Goal: Find specific page/section: Find specific page/section

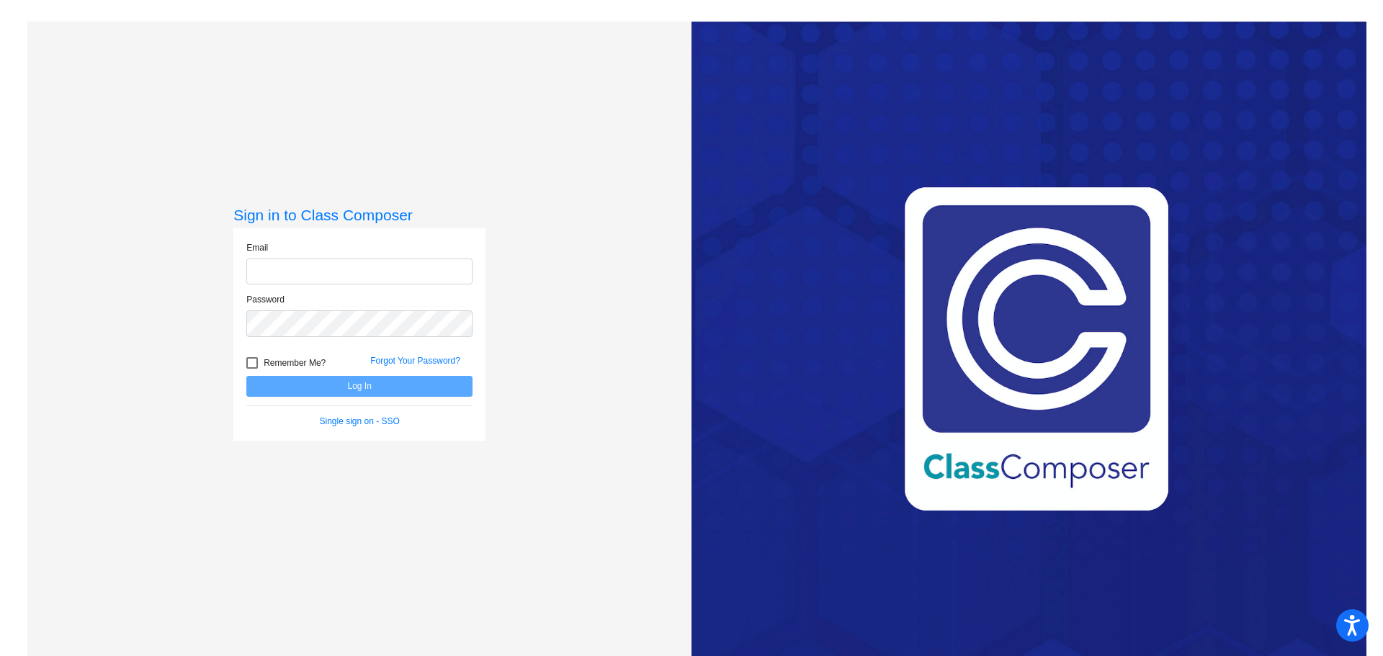
click at [390, 392] on form "Email Password Remember Me? Forgot Your Password? Log In Single sign on - SSO" at bounding box center [359, 334] width 226 height 187
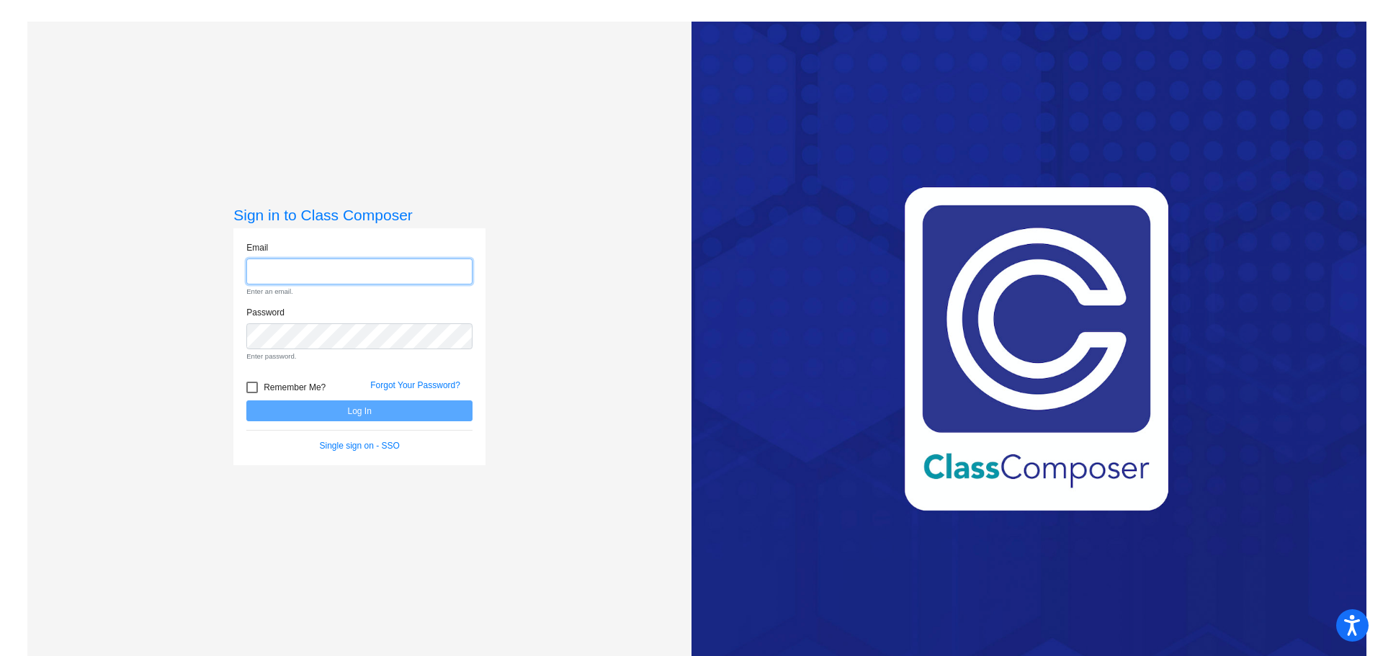
click at [340, 269] on input "email" at bounding box center [359, 272] width 226 height 27
type input "[EMAIL_ADDRESS][DOMAIN_NAME]"
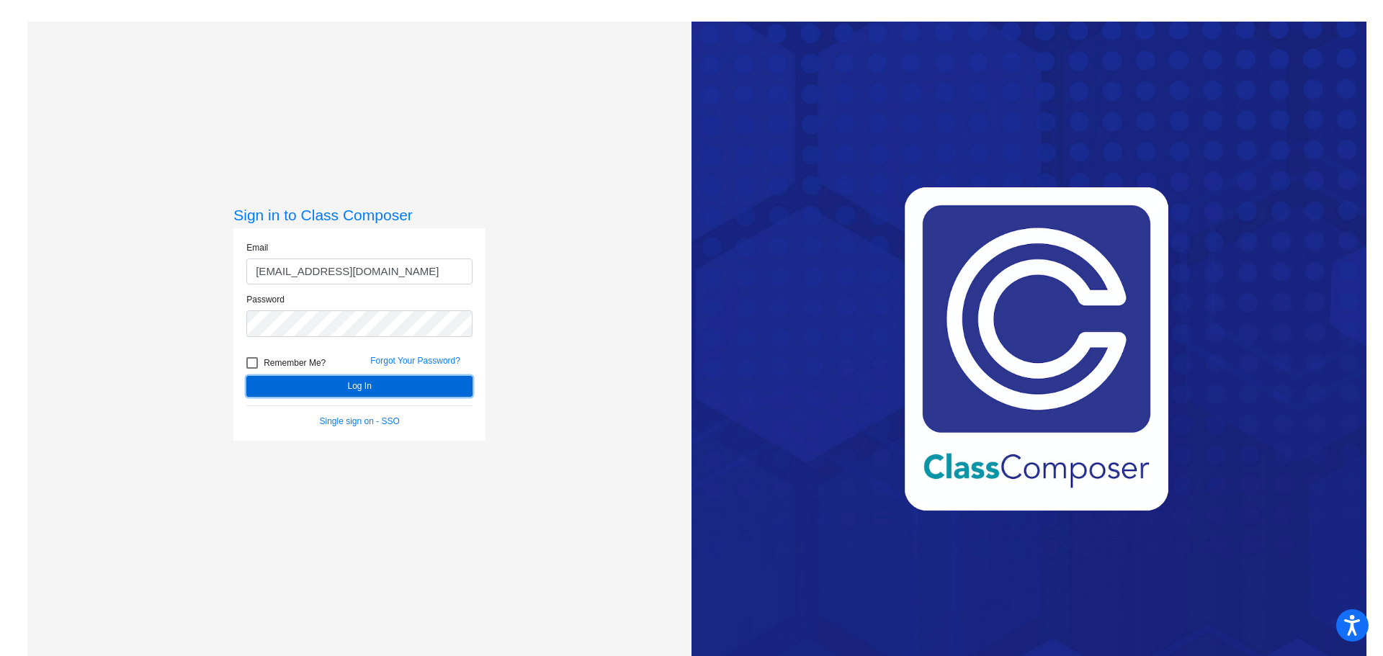
click at [424, 388] on button "Log In" at bounding box center [359, 386] width 226 height 21
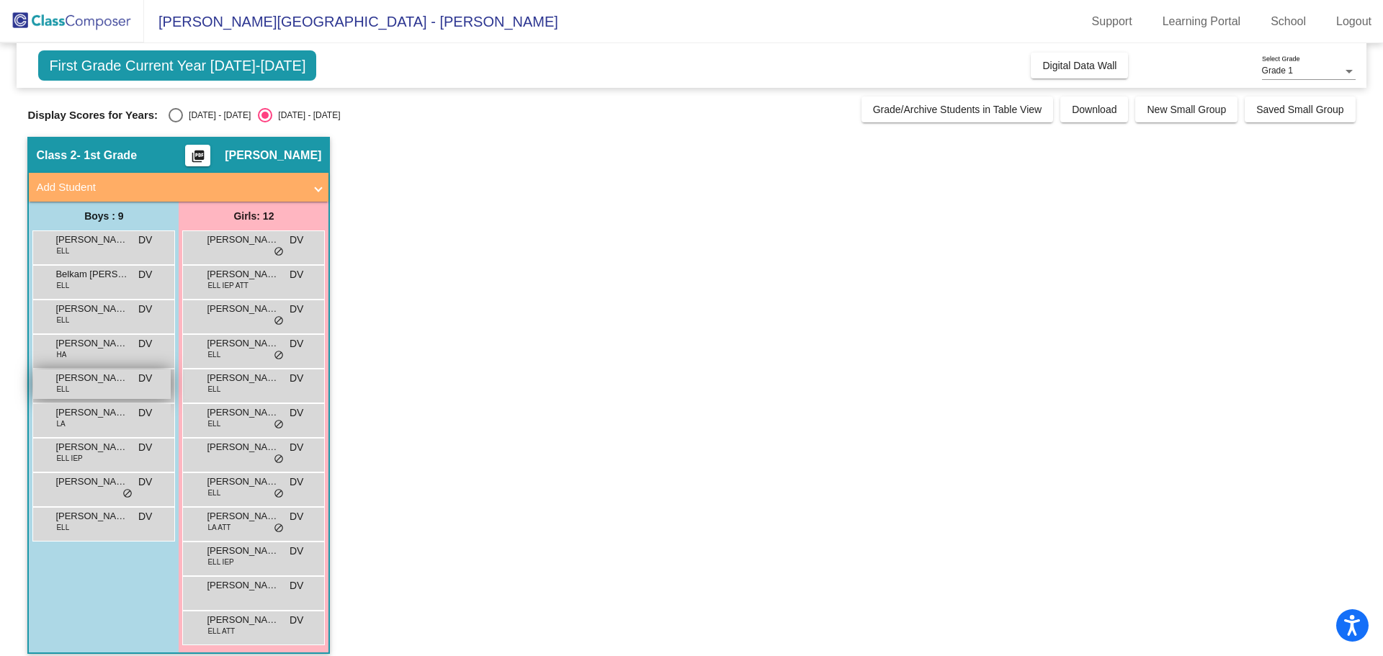
click at [71, 386] on div "[PERSON_NAME] ELL DV lock do_not_disturb_alt" at bounding box center [102, 385] width 138 height 30
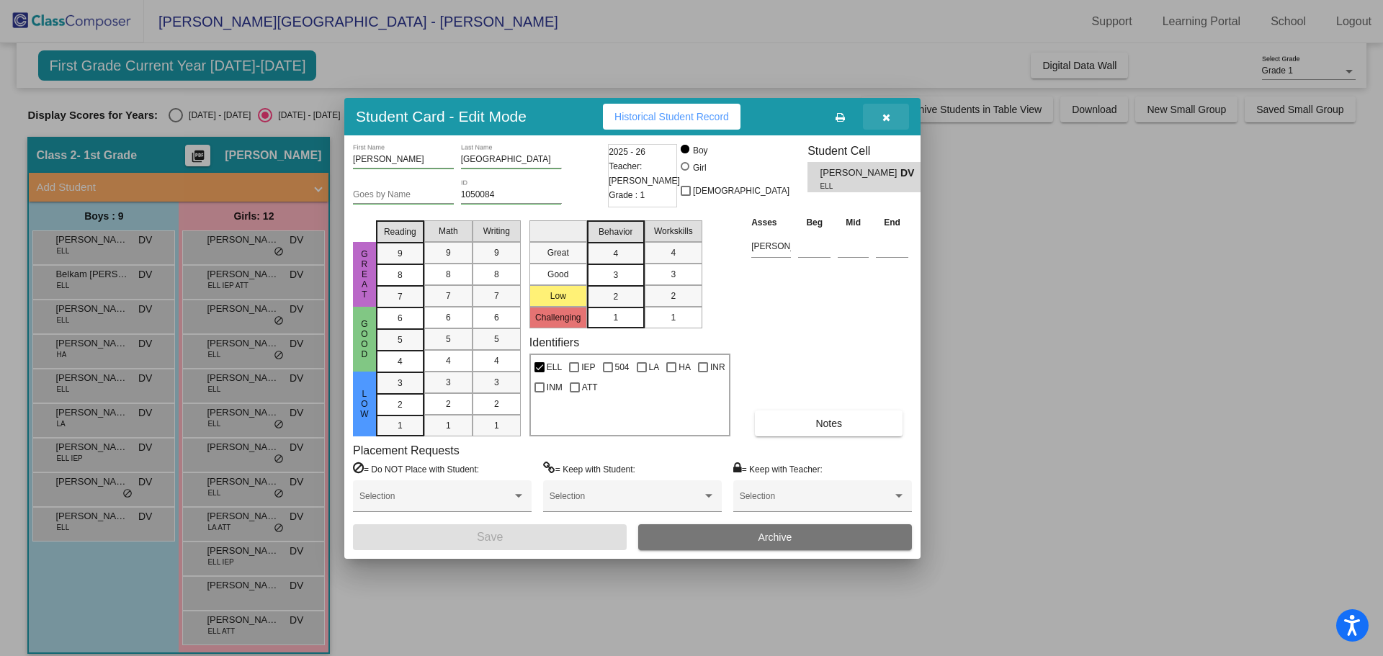
click at [886, 120] on icon "button" at bounding box center [887, 117] width 8 height 10
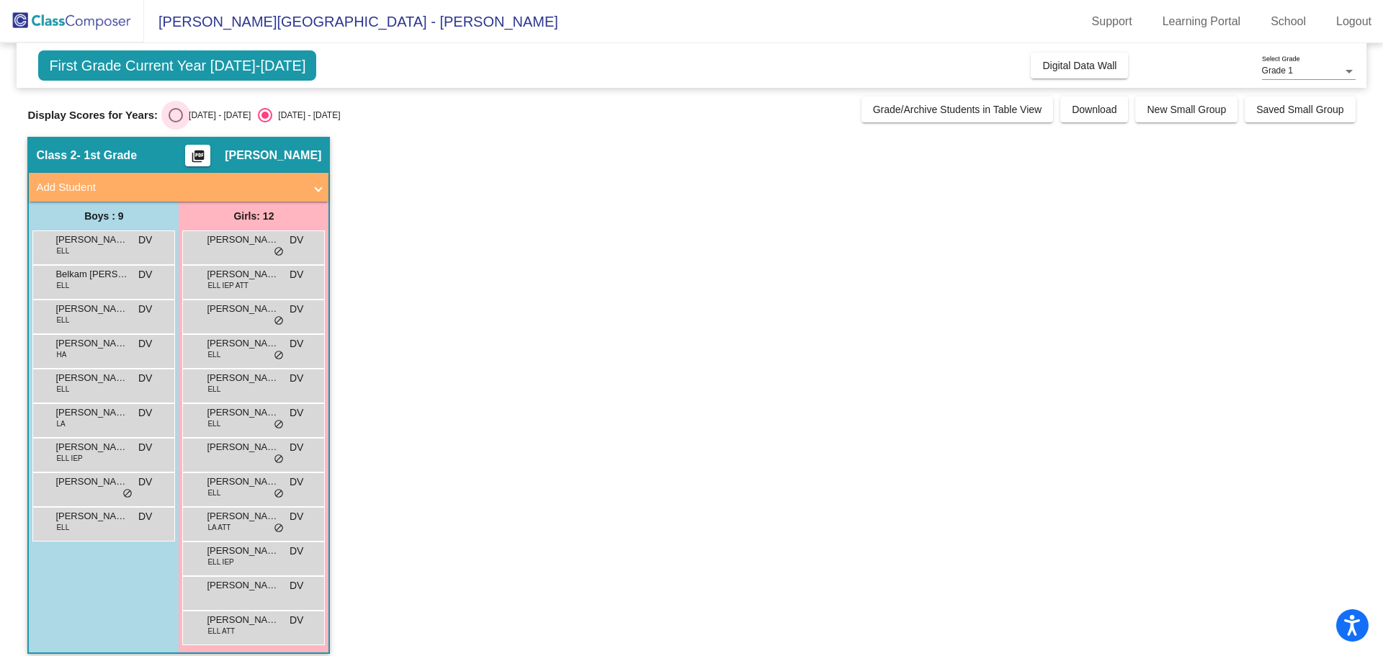
click at [173, 113] on div "Select an option" at bounding box center [176, 115] width 14 height 14
click at [175, 122] on input "[DATE] - [DATE]" at bounding box center [175, 122] width 1 height 1
radio input "true"
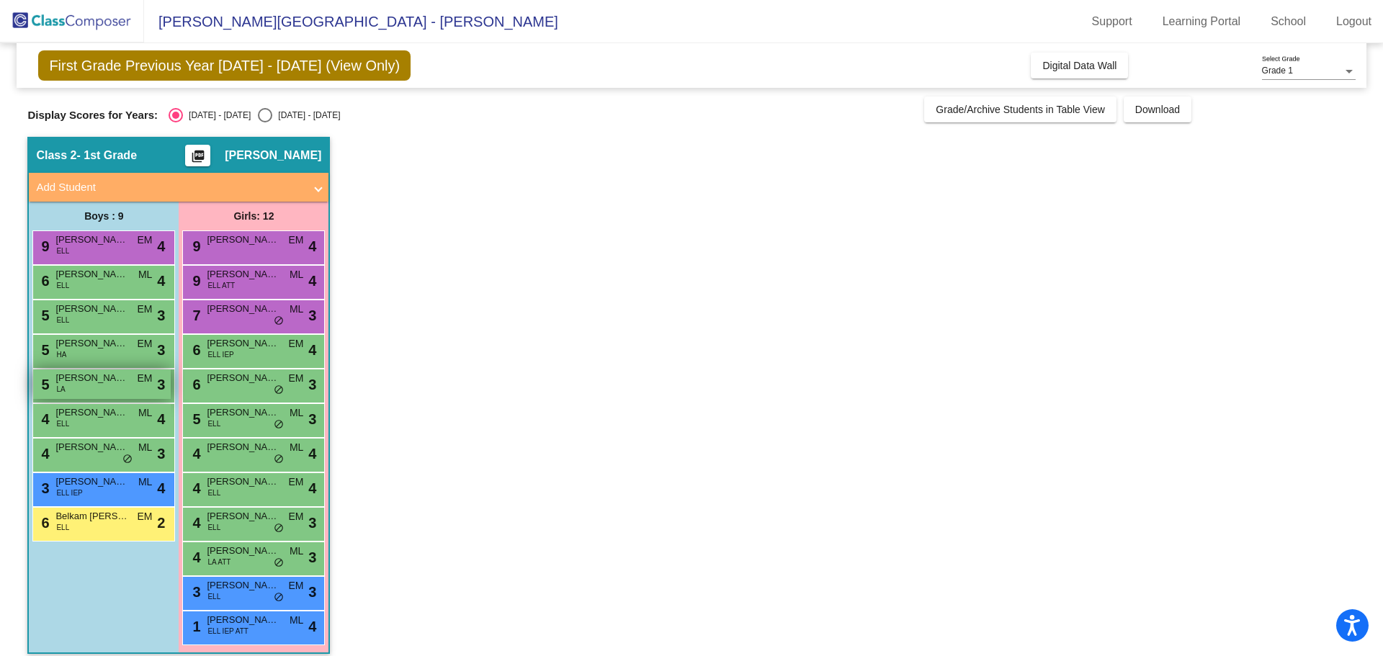
click at [84, 390] on div "5 [PERSON_NAME] LA EM lock do_not_disturb_alt 3" at bounding box center [102, 385] width 138 height 30
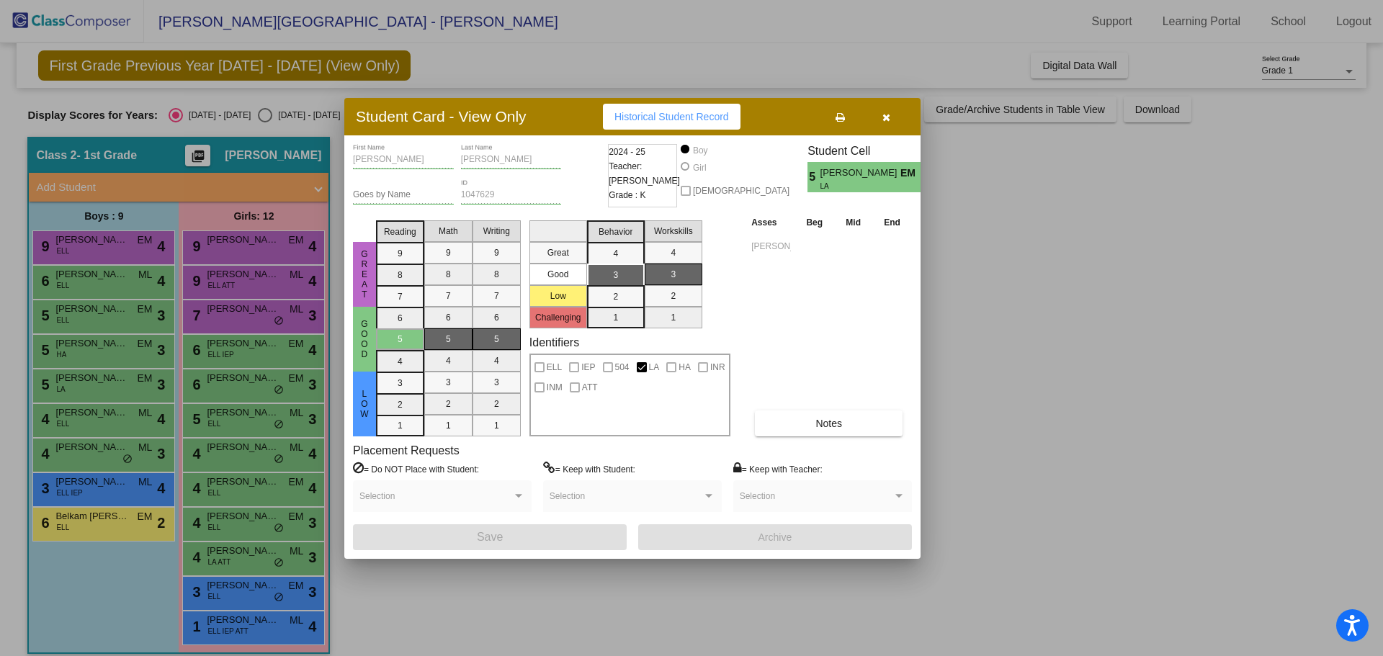
click at [889, 117] on button "button" at bounding box center [886, 117] width 46 height 26
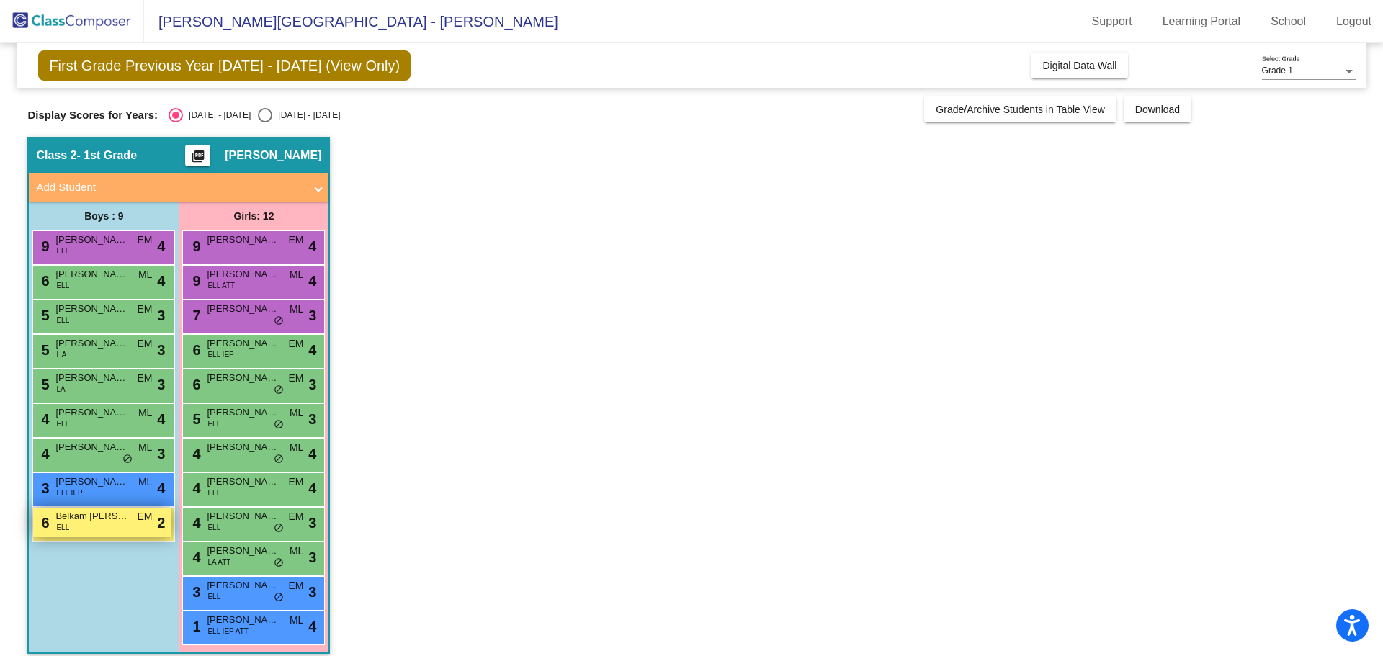
click at [121, 530] on div "6 Belkam [PERSON_NAME] [PERSON_NAME] [PERSON_NAME] lock do_not_disturb_alt 2" at bounding box center [102, 523] width 138 height 30
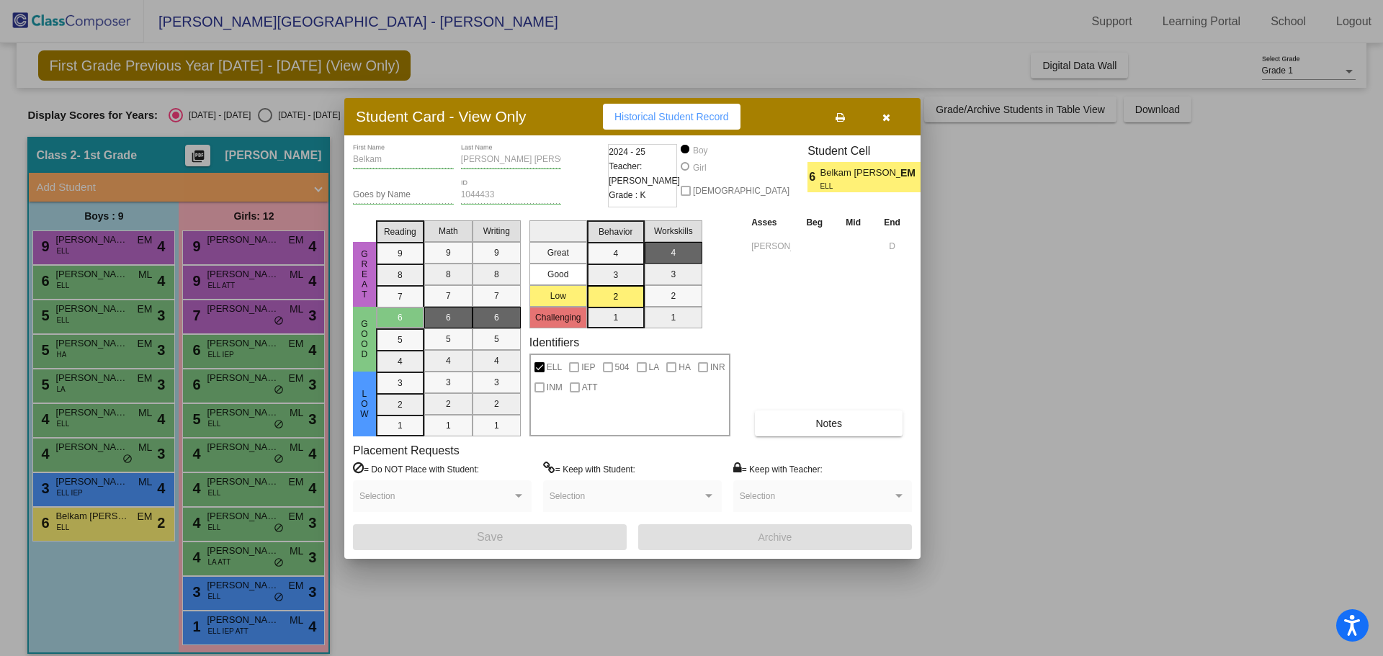
click at [889, 117] on icon "button" at bounding box center [887, 117] width 8 height 10
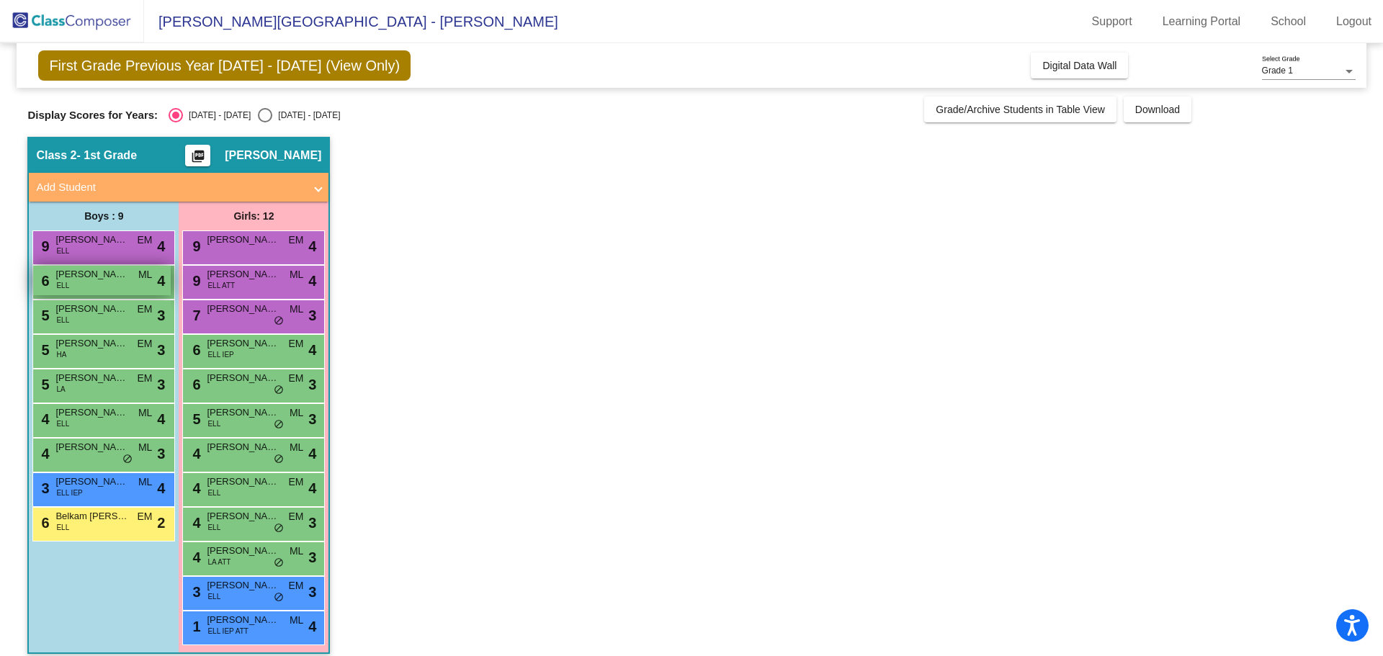
click at [71, 284] on div "6 [PERSON_NAME] [PERSON_NAME] lock do_not_disturb_alt 4" at bounding box center [102, 281] width 138 height 30
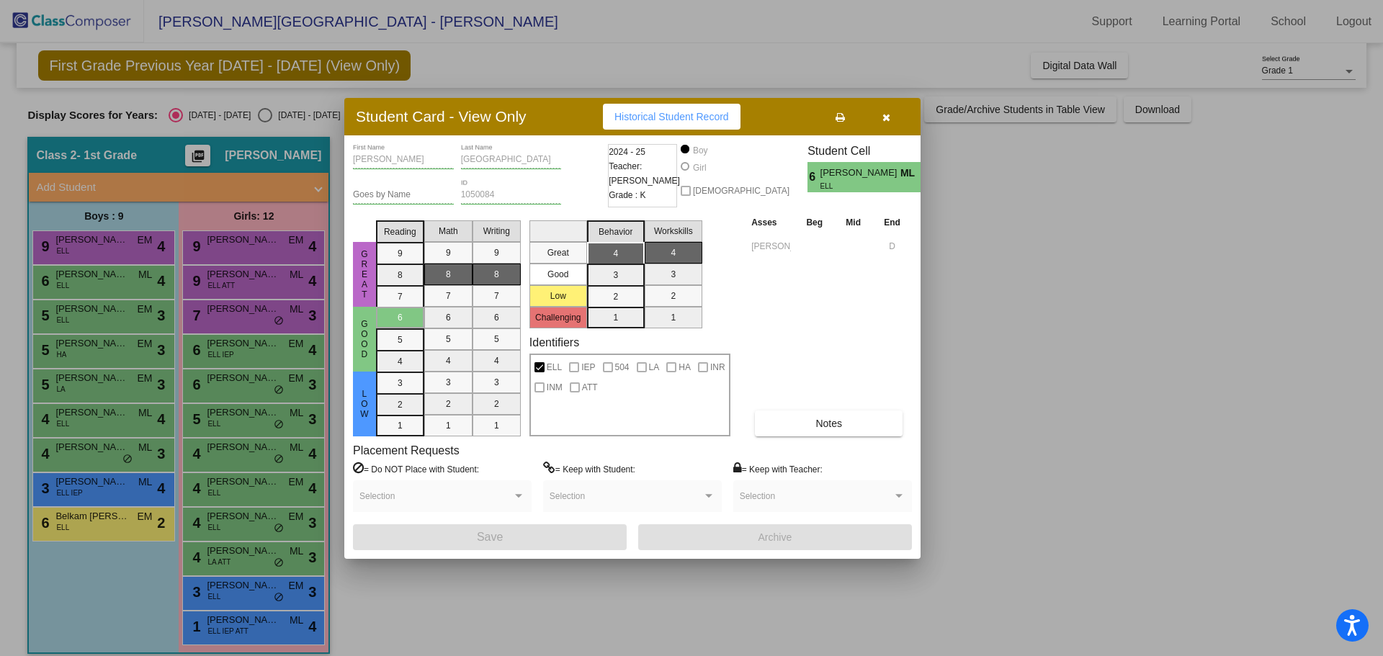
click at [885, 120] on icon "button" at bounding box center [887, 117] width 8 height 10
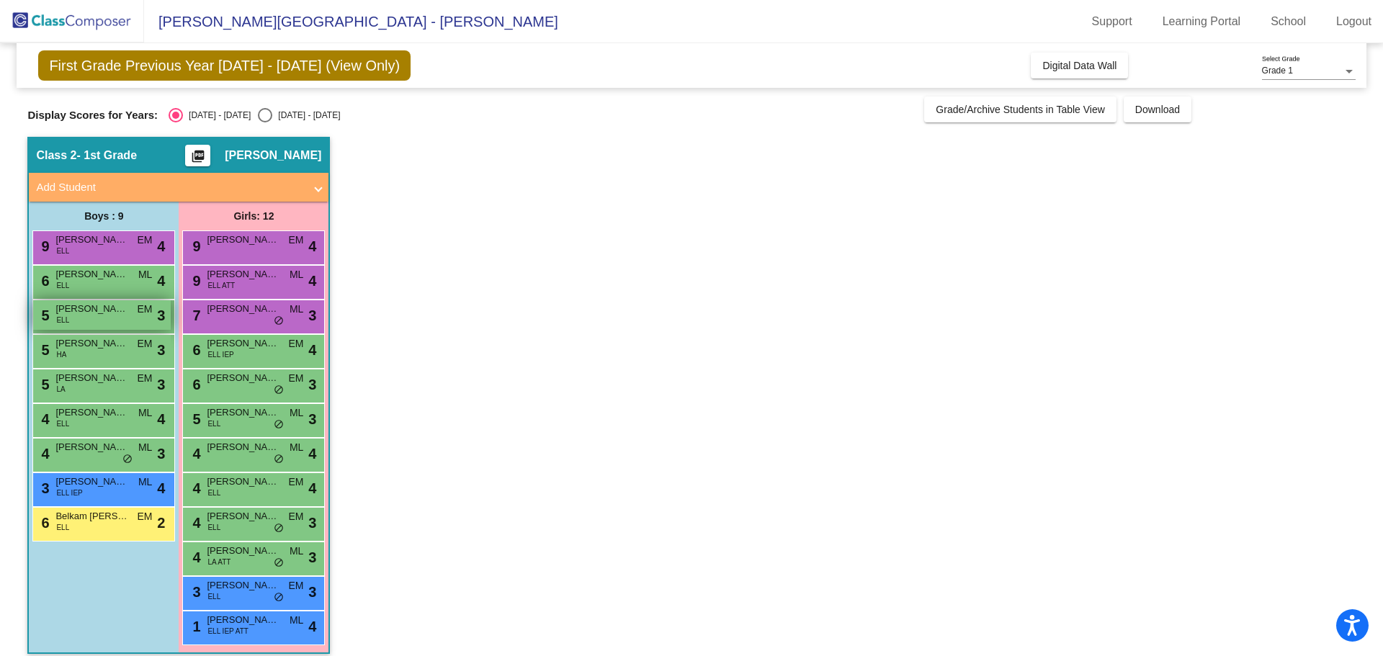
click at [99, 310] on span "[PERSON_NAME] [PERSON_NAME]" at bounding box center [91, 309] width 72 height 14
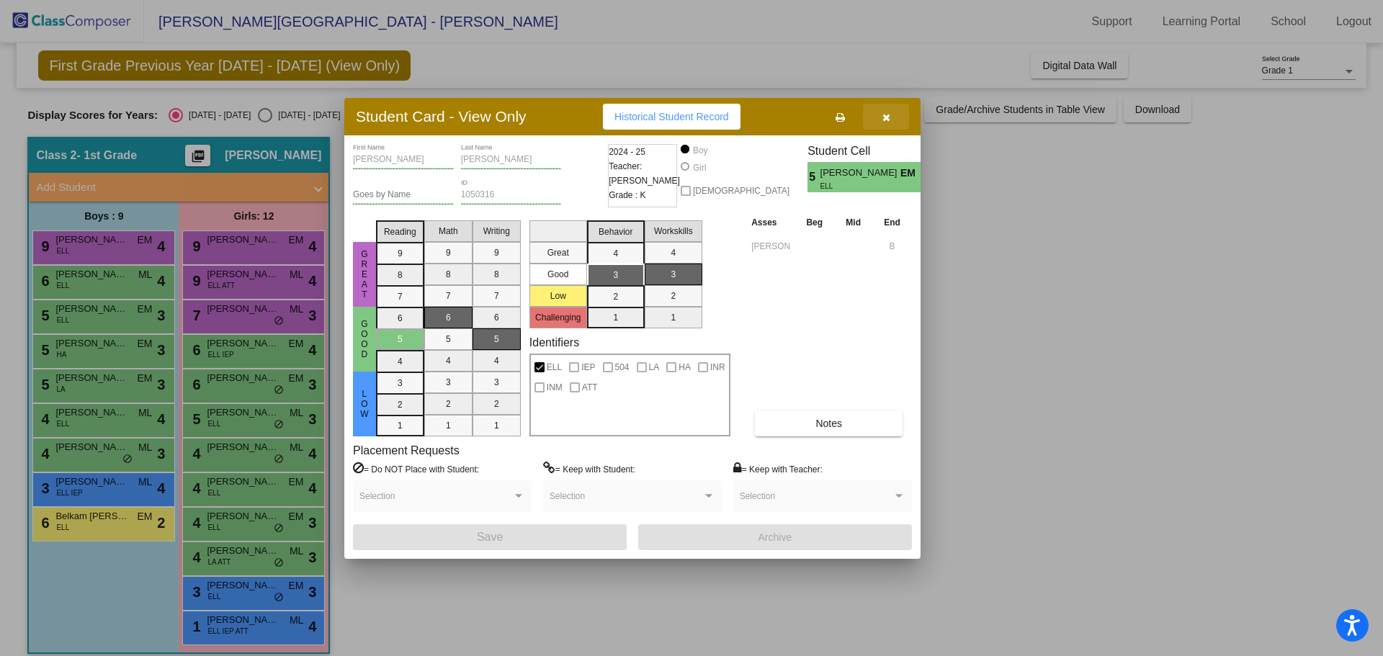
click at [883, 112] on icon "button" at bounding box center [887, 117] width 8 height 10
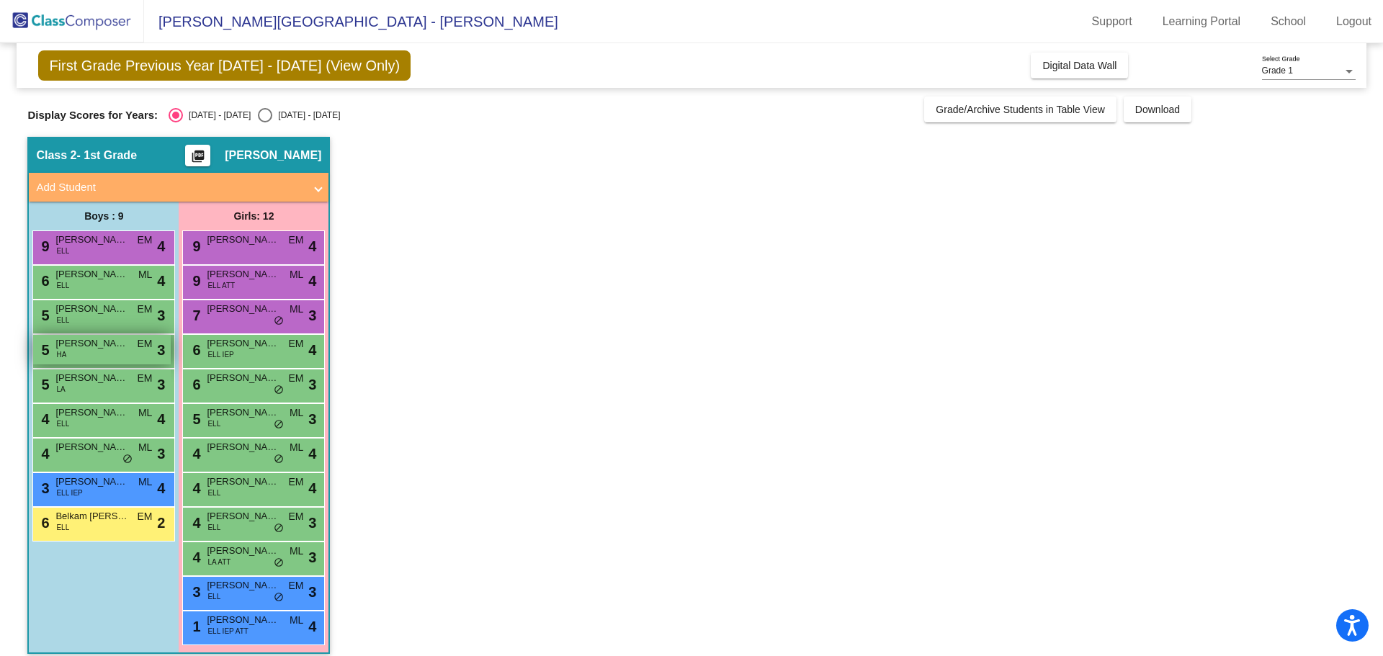
click at [76, 352] on div "5 [PERSON_NAME] HA EM lock do_not_disturb_alt 3" at bounding box center [102, 350] width 138 height 30
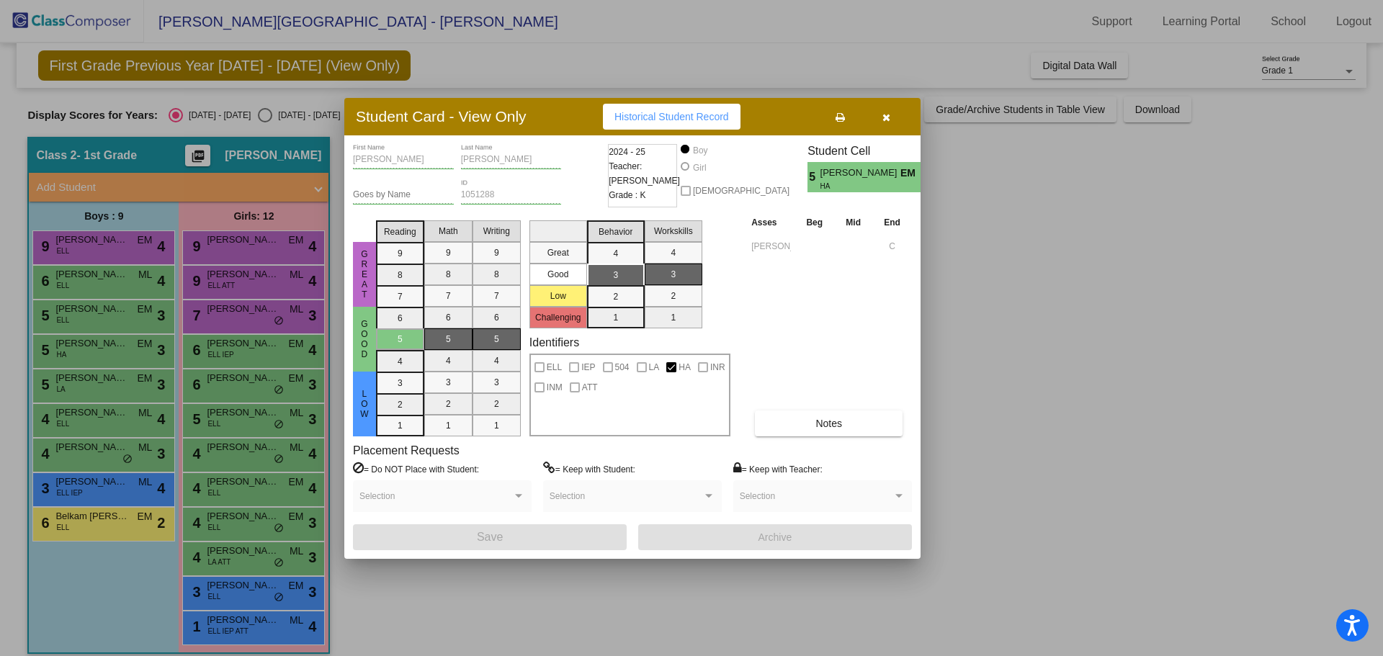
click at [891, 120] on button "button" at bounding box center [886, 117] width 46 height 26
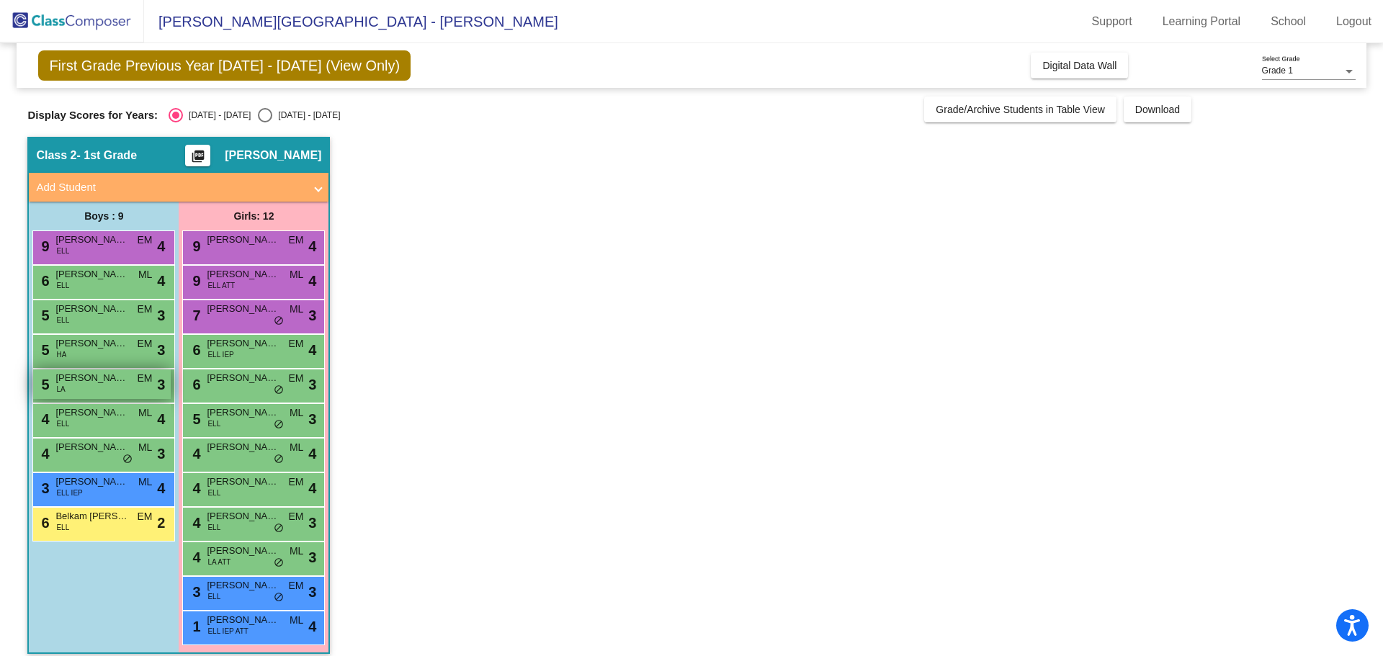
click at [106, 383] on span "[PERSON_NAME]" at bounding box center [91, 378] width 72 height 14
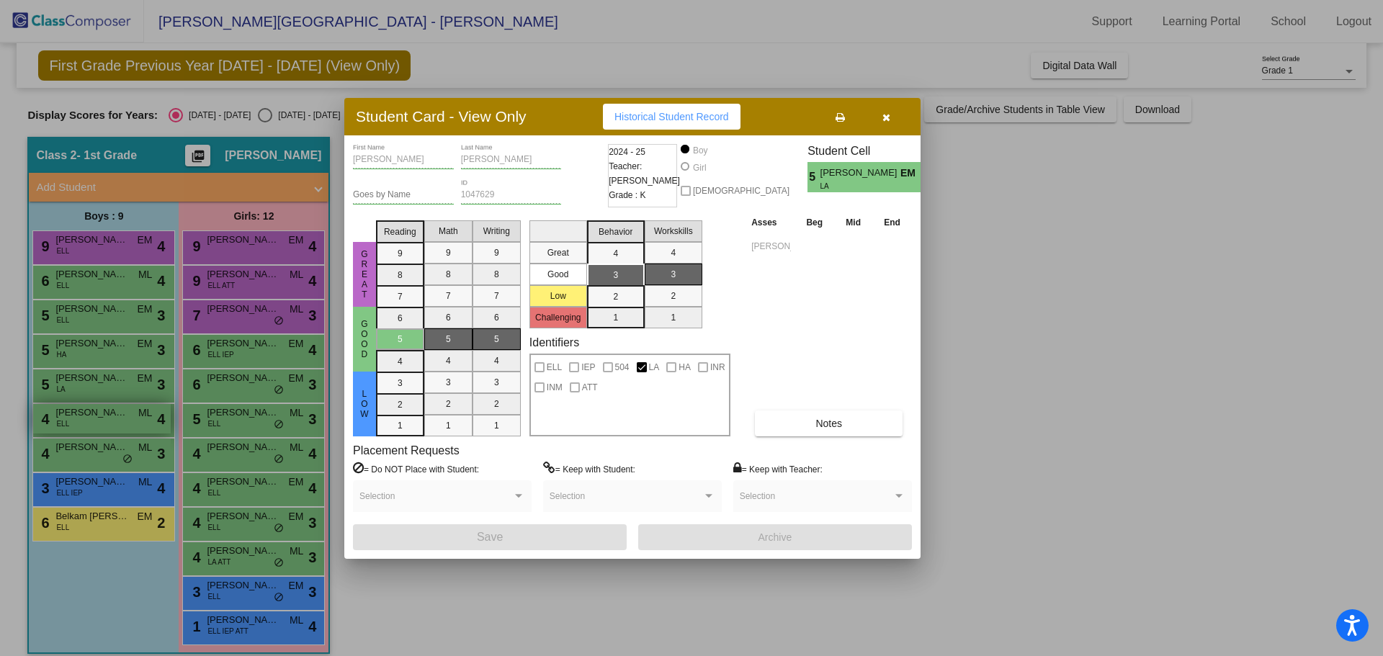
click at [120, 422] on div at bounding box center [691, 328] width 1383 height 656
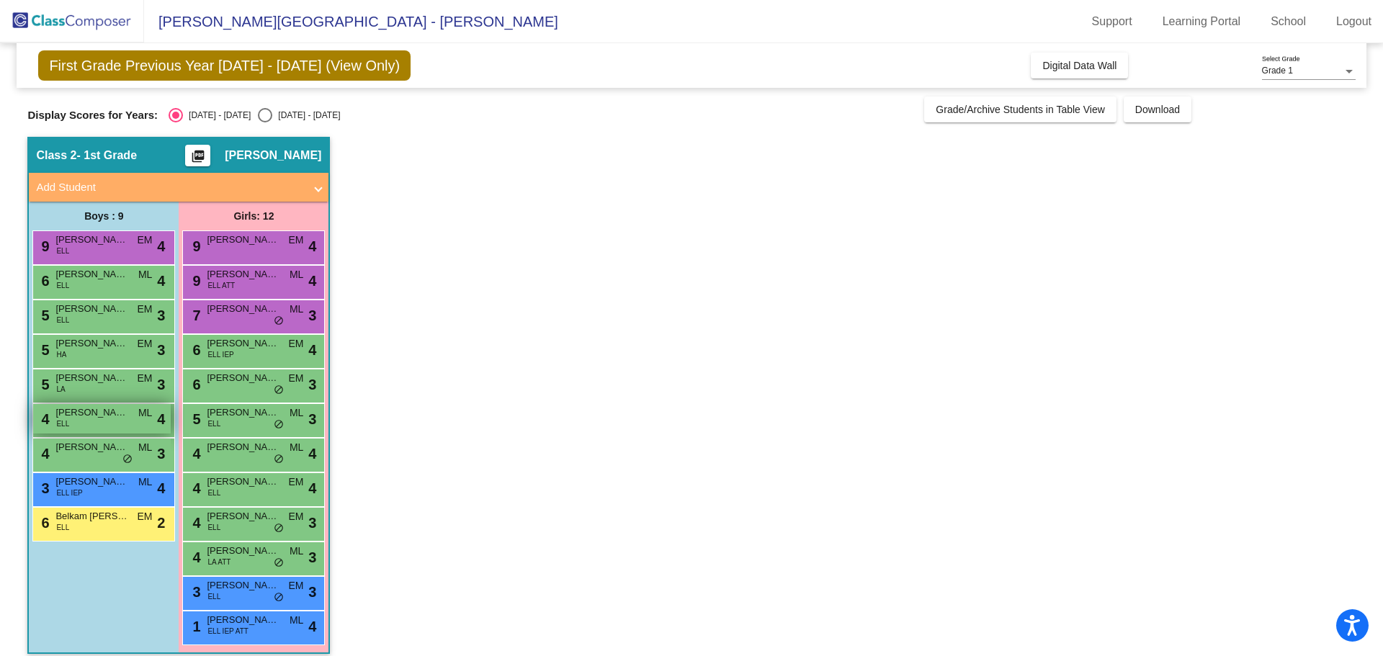
click at [118, 417] on span "[PERSON_NAME]" at bounding box center [91, 413] width 72 height 14
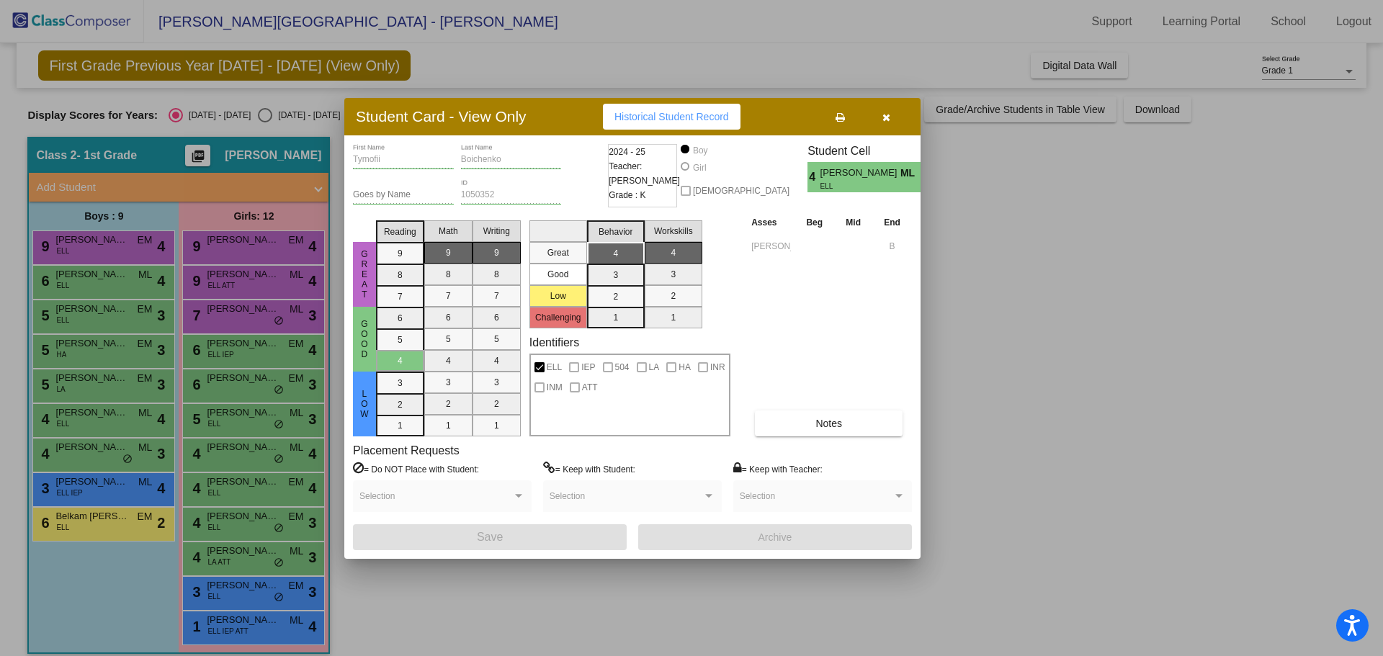
click at [112, 466] on div at bounding box center [691, 328] width 1383 height 656
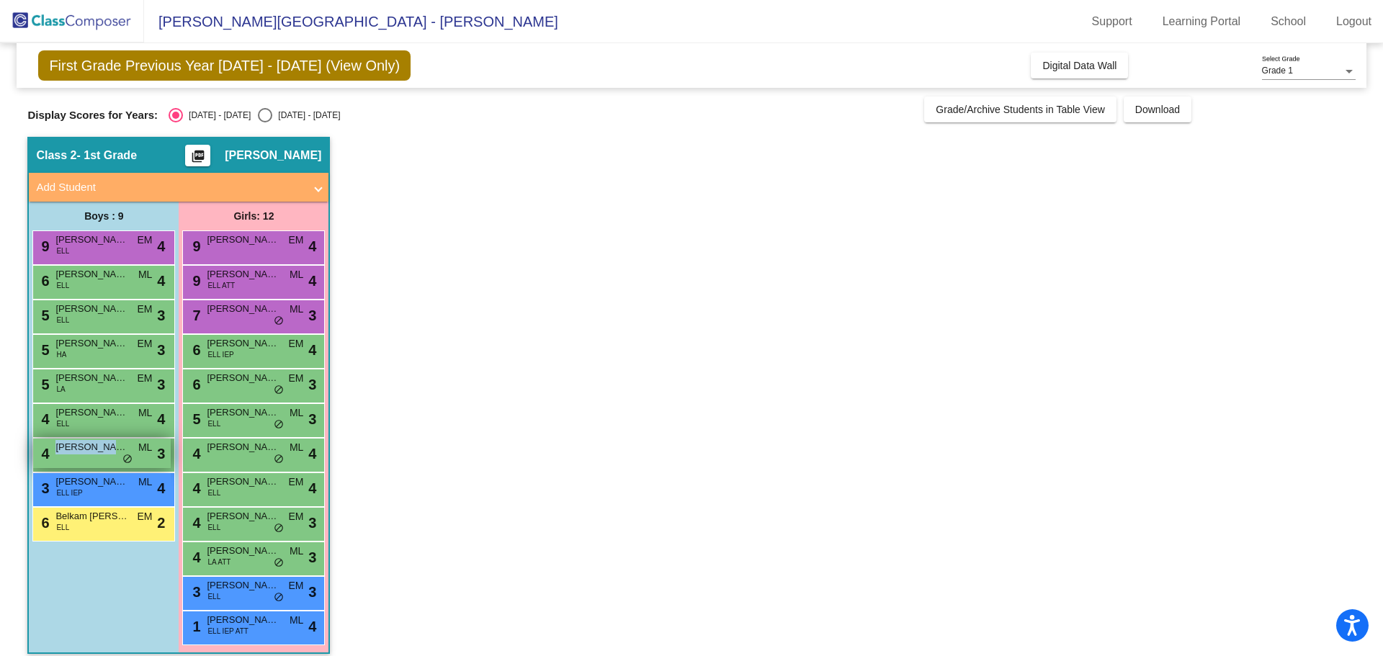
click at [117, 458] on div "4 [PERSON_NAME] ML lock do_not_disturb_alt 3" at bounding box center [102, 454] width 138 height 30
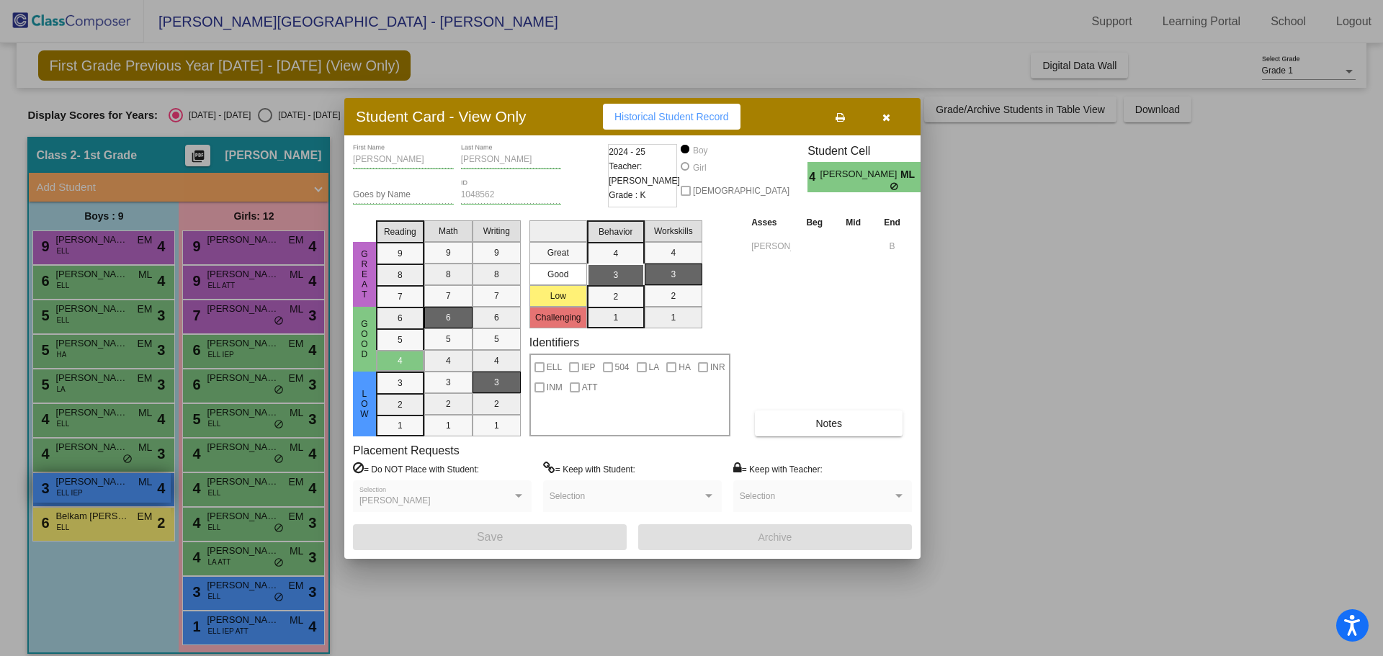
click at [94, 490] on div at bounding box center [691, 328] width 1383 height 656
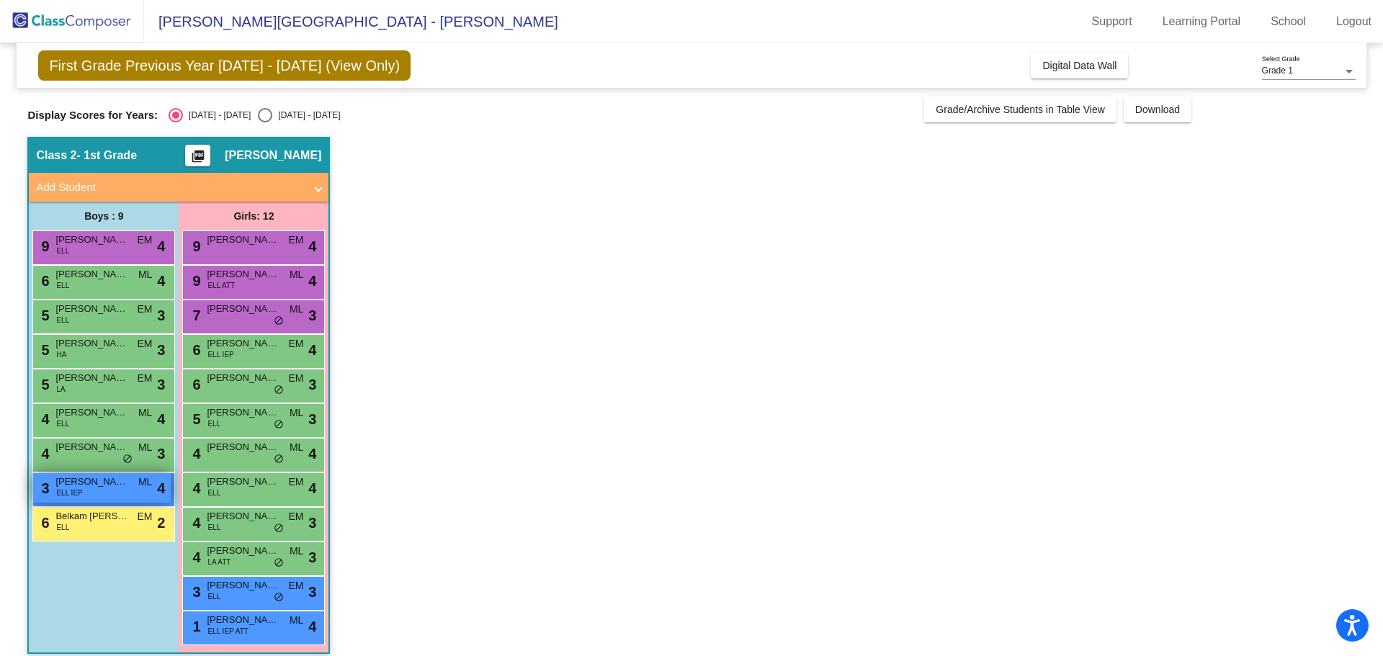
click at [92, 486] on span "[PERSON_NAME]" at bounding box center [91, 482] width 72 height 14
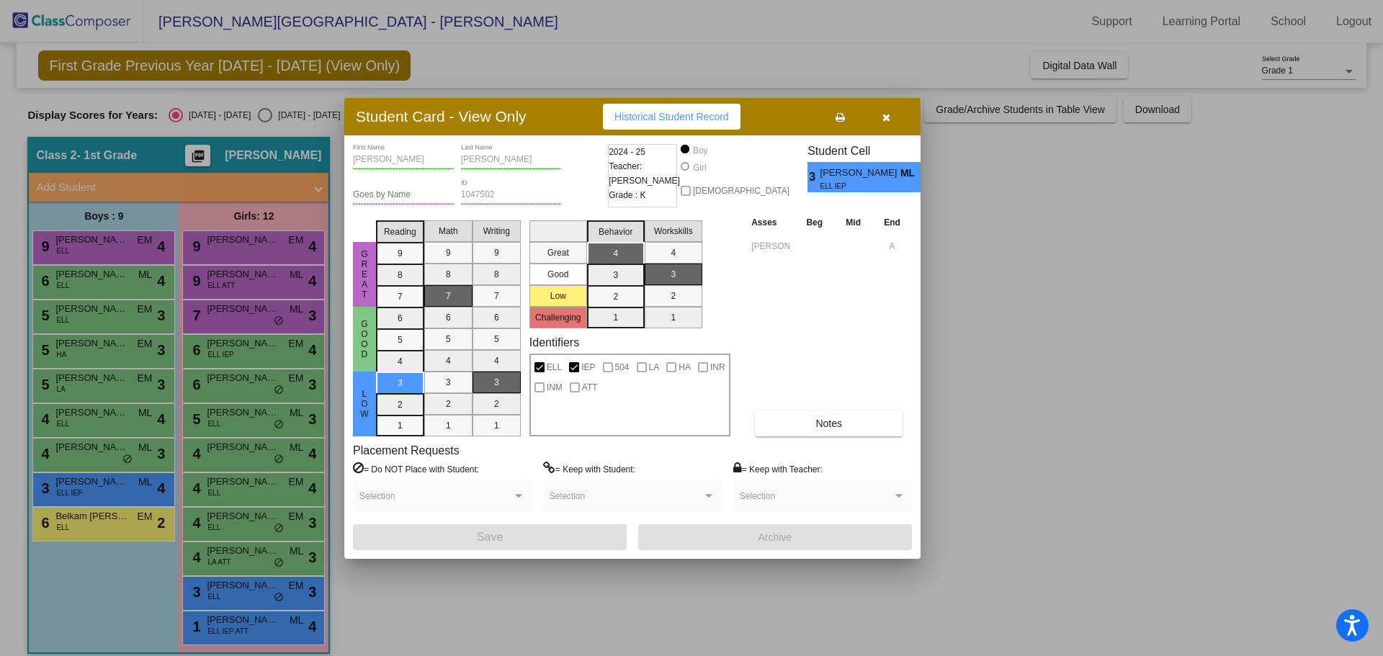
click at [89, 531] on div at bounding box center [691, 328] width 1383 height 656
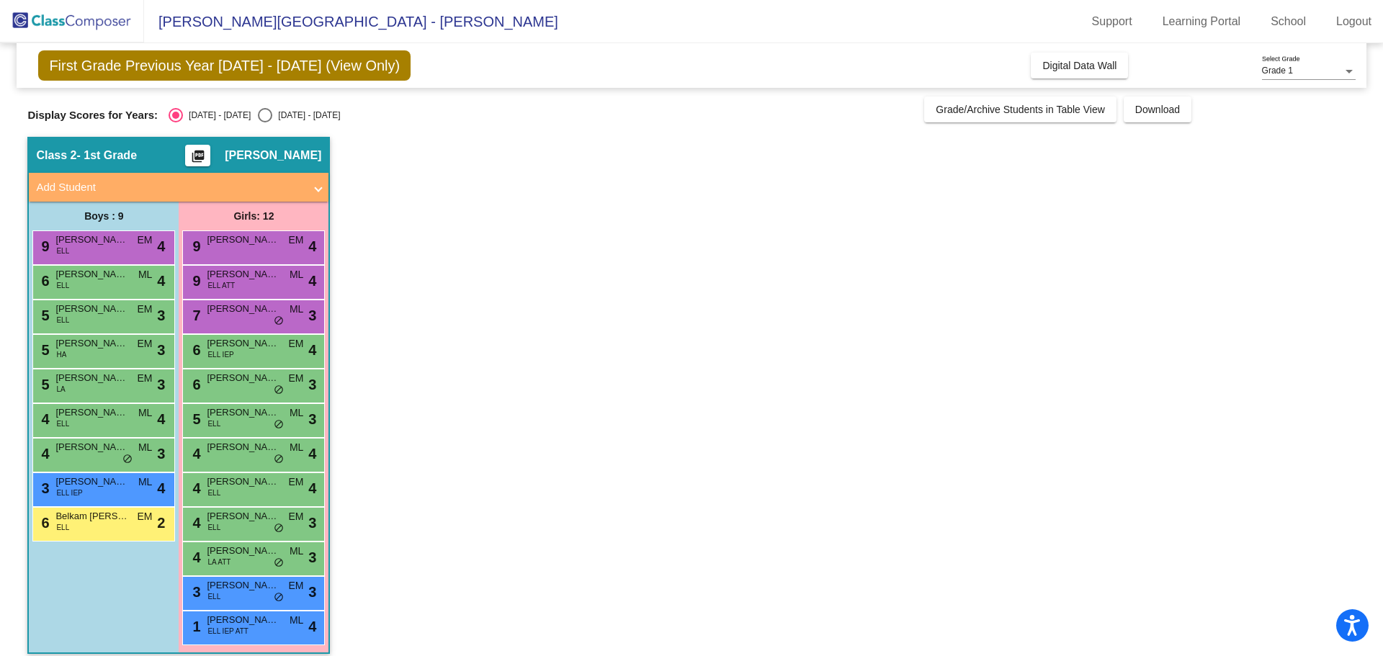
click at [89, 531] on div "6 Belkam [PERSON_NAME] [PERSON_NAME] [PERSON_NAME] lock do_not_disturb_alt 2" at bounding box center [102, 523] width 138 height 30
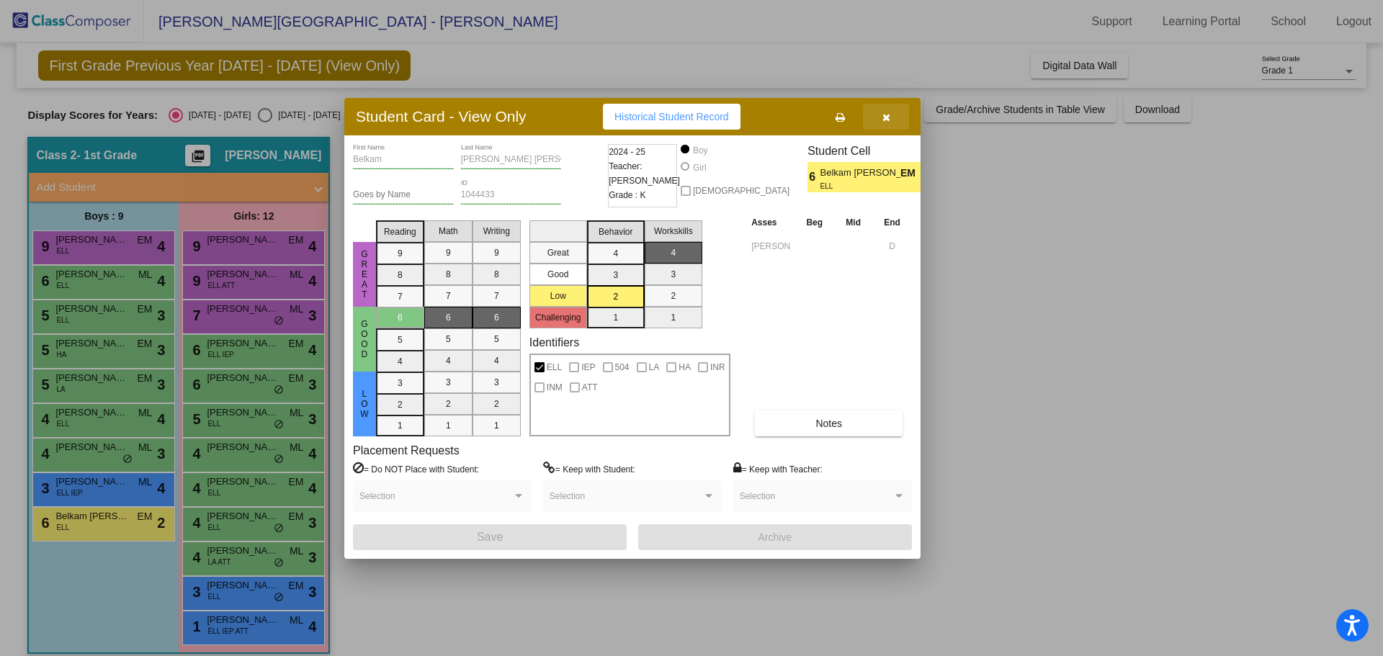
click at [891, 114] on button "button" at bounding box center [886, 117] width 46 height 26
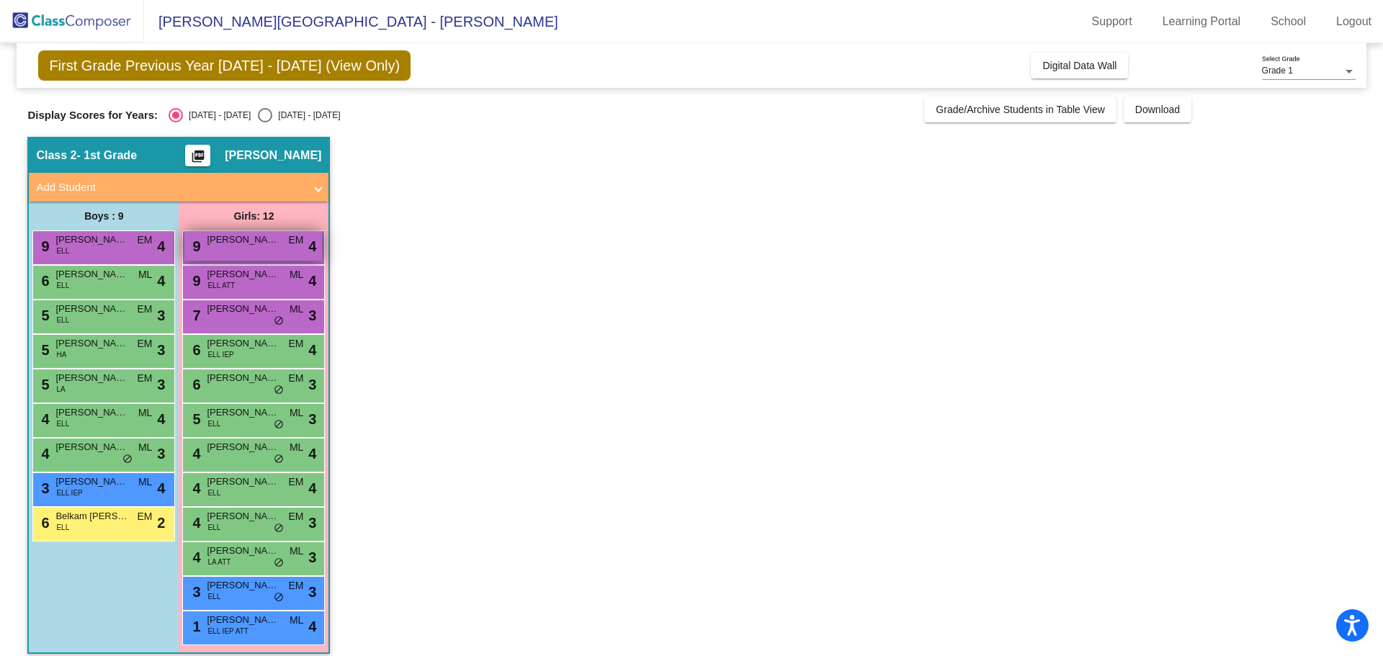
click at [223, 249] on div "9 [PERSON_NAME] EM lock do_not_disturb_alt 4" at bounding box center [253, 246] width 138 height 30
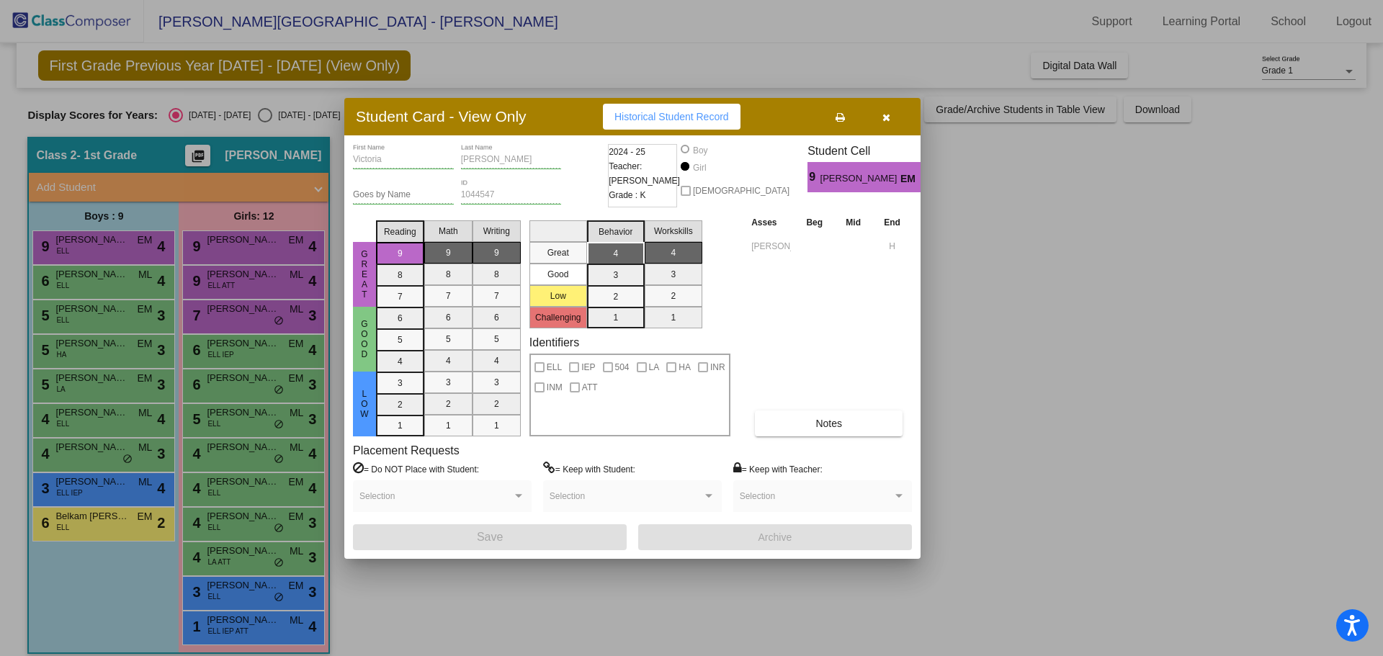
click at [231, 279] on div at bounding box center [691, 328] width 1383 height 656
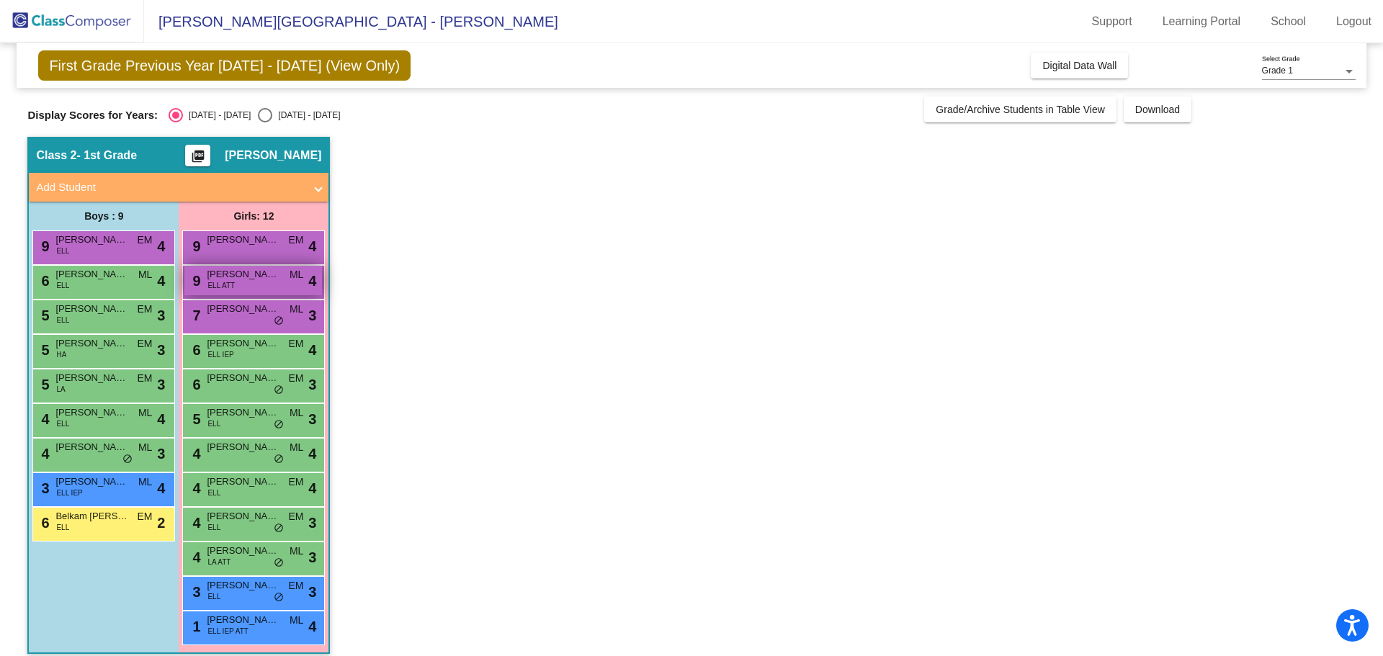
click at [231, 278] on span "[PERSON_NAME]" at bounding box center [243, 274] width 72 height 14
